Goal: Transaction & Acquisition: Purchase product/service

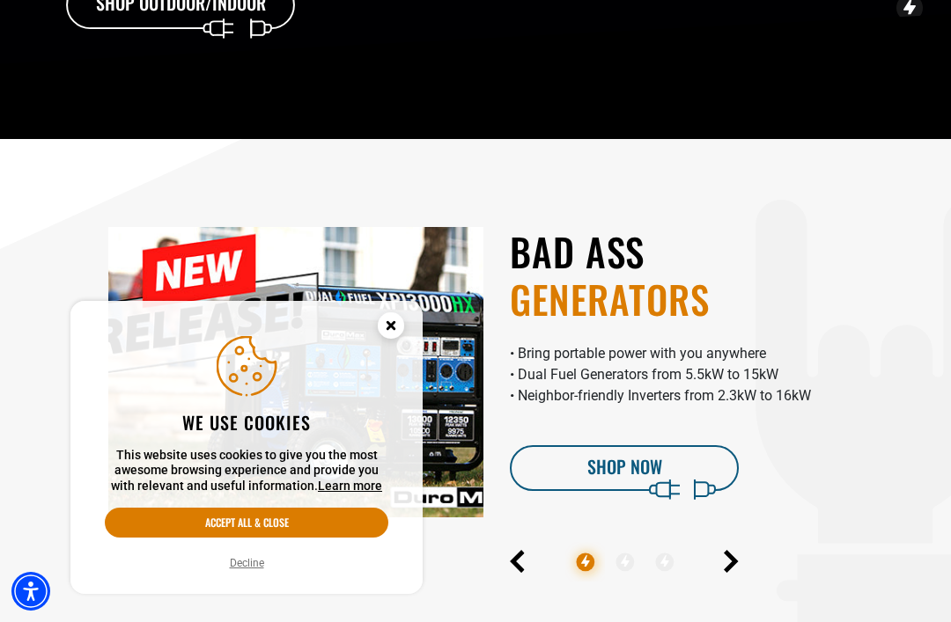
click at [395, 339] on circle "Cookie Consent" at bounding box center [391, 325] width 26 height 26
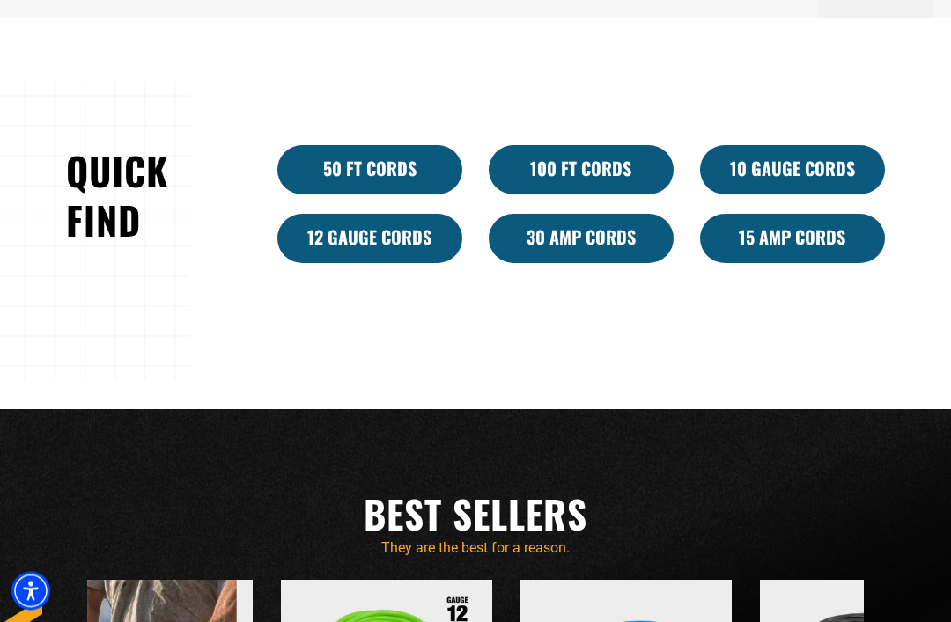
scroll to position [1071, 0]
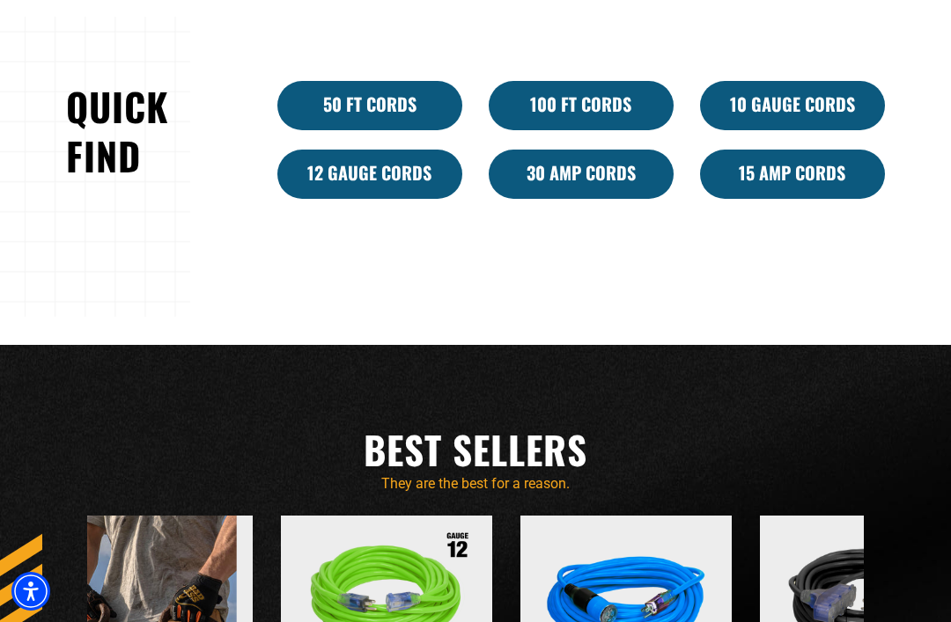
click at [607, 199] on link "30 Amp Cords" at bounding box center [581, 174] width 185 height 49
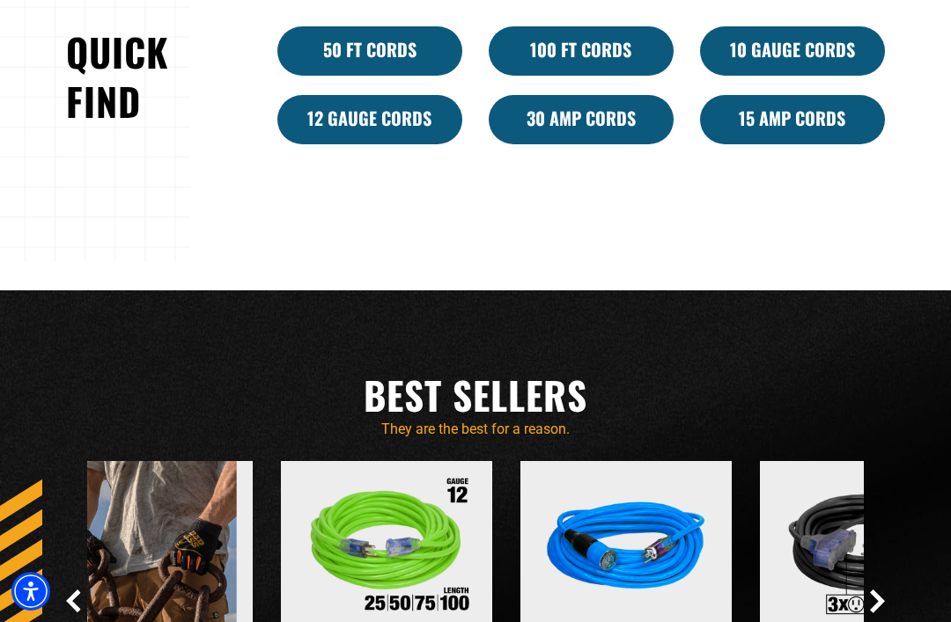
scroll to position [1131, 0]
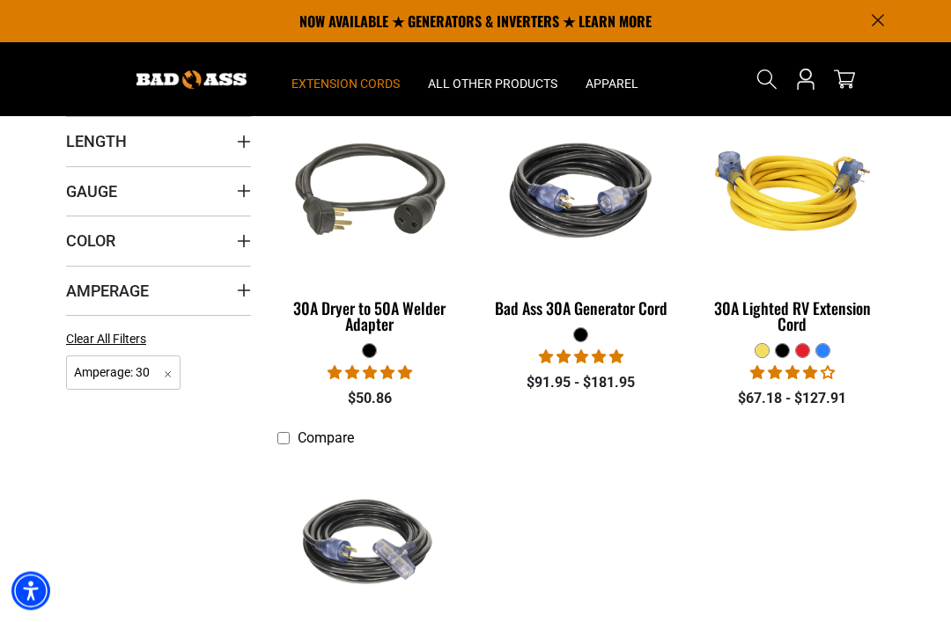
scroll to position [364, 0]
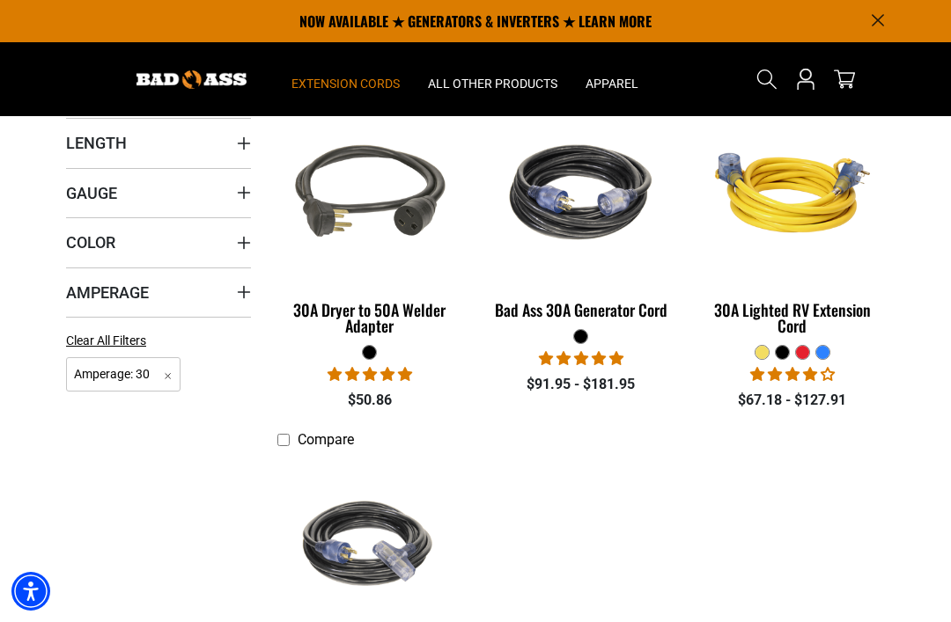
click at [635, 203] on img at bounding box center [581, 192] width 190 height 171
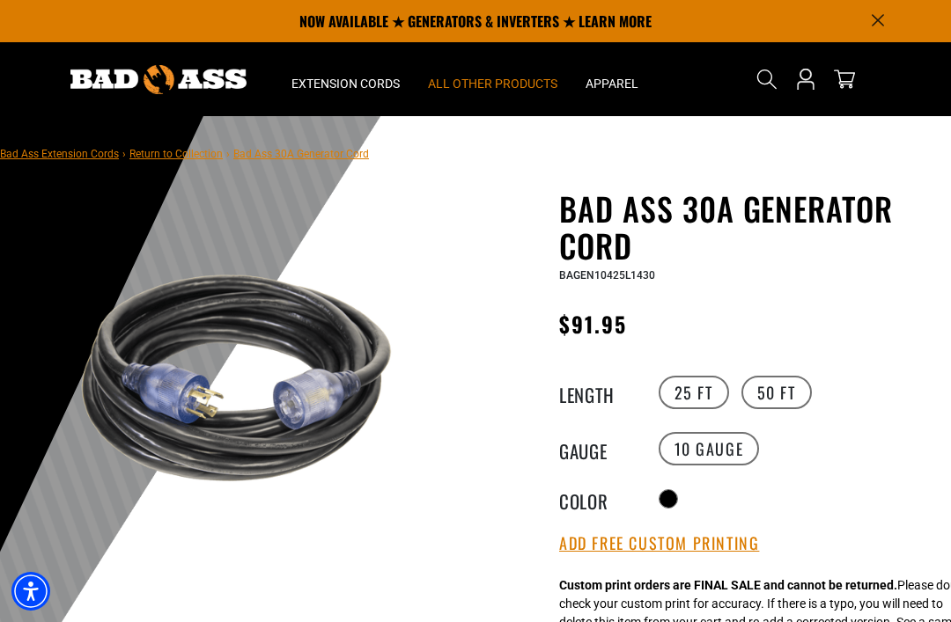
click at [535, 87] on span "All Other Products" at bounding box center [492, 84] width 129 height 16
click at [545, 91] on span "All Other Products" at bounding box center [492, 84] width 129 height 16
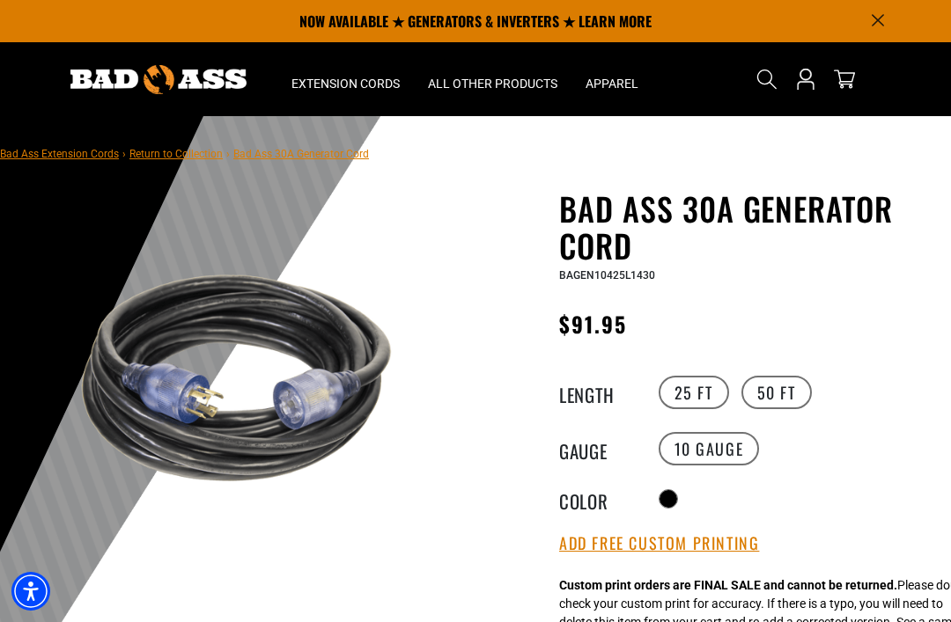
click at [530, 26] on p "NOW AVAILABLE ★ GENERATORS & INVERTERS ★ LEARN MORE" at bounding box center [475, 21] width 819 height 42
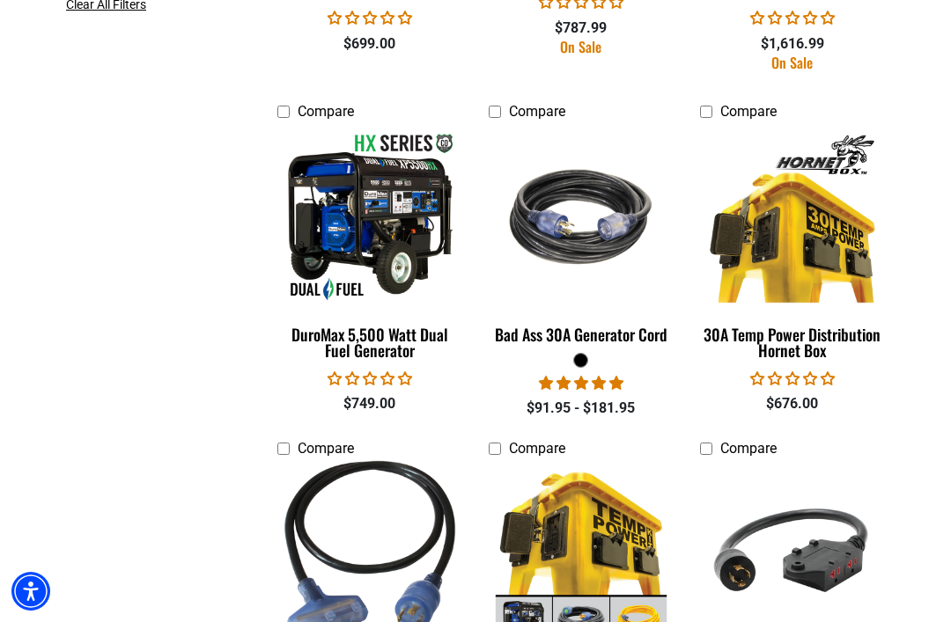
scroll to position [1084, 0]
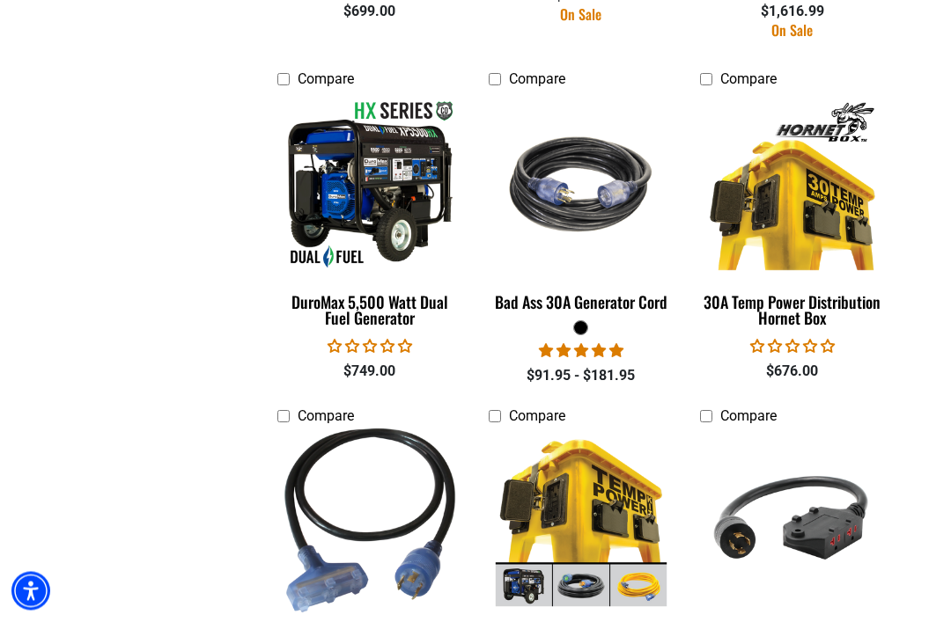
click at [316, 216] on img at bounding box center [370, 184] width 190 height 171
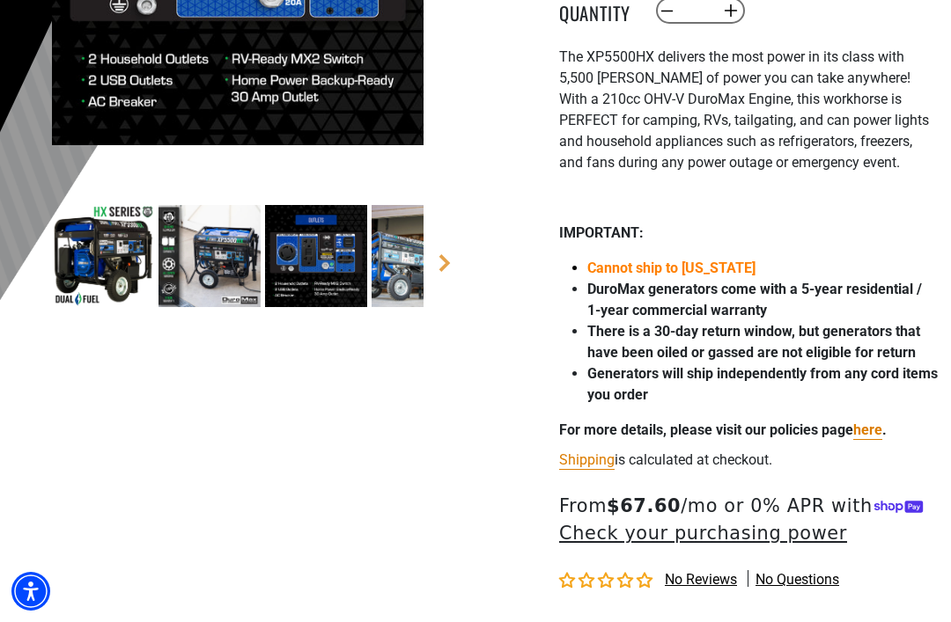
scroll to position [482, 0]
